Goal: Find specific page/section: Find specific page/section

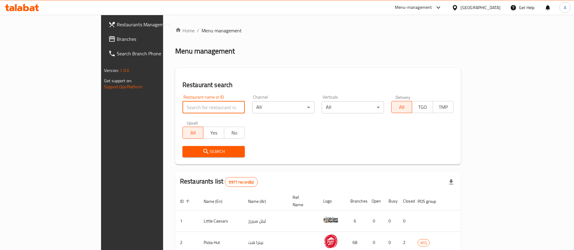
drag, startPoint x: 0, startPoint y: 0, endPoint x: 205, endPoint y: 104, distance: 229.8
click at [205, 104] on input "search" at bounding box center [214, 107] width 62 height 12
type input "lamesh"
click button "Search" at bounding box center [214, 151] width 62 height 11
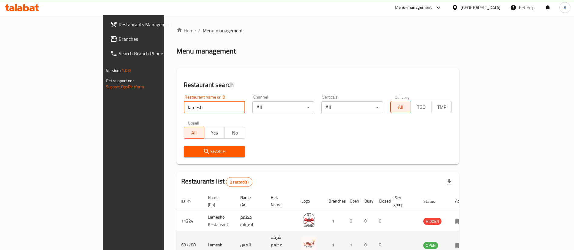
drag, startPoint x: 544, startPoint y: 228, endPoint x: 544, endPoint y: 233, distance: 4.6
click at [471, 232] on td "enhanced table" at bounding box center [461, 245] width 21 height 27
click at [463, 242] on icon "enhanced table" at bounding box center [458, 245] width 7 height 7
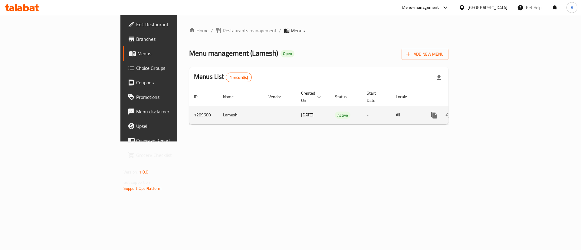
click at [485, 108] on link "enhanced table" at bounding box center [478, 115] width 15 height 15
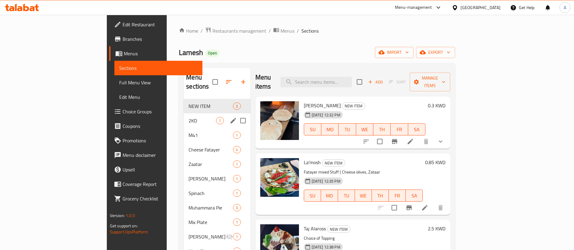
click at [184, 102] on div "NEW ITEM 3" at bounding box center [217, 106] width 67 height 15
click at [184, 117] on div "2KD 1" at bounding box center [217, 121] width 67 height 15
